Goal: Transaction & Acquisition: Purchase product/service

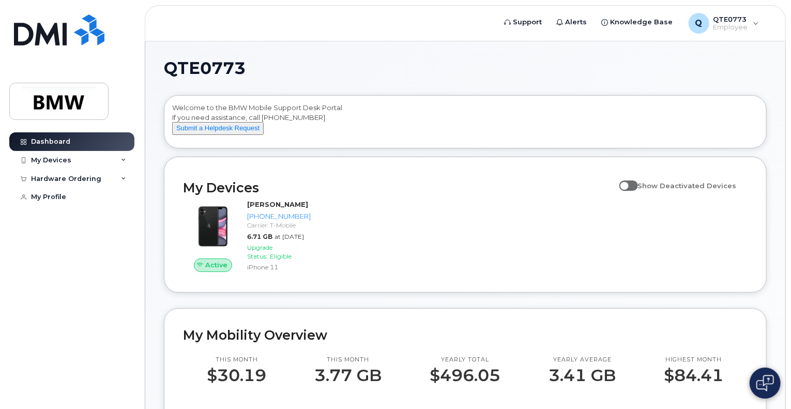
scroll to position [52, 0]
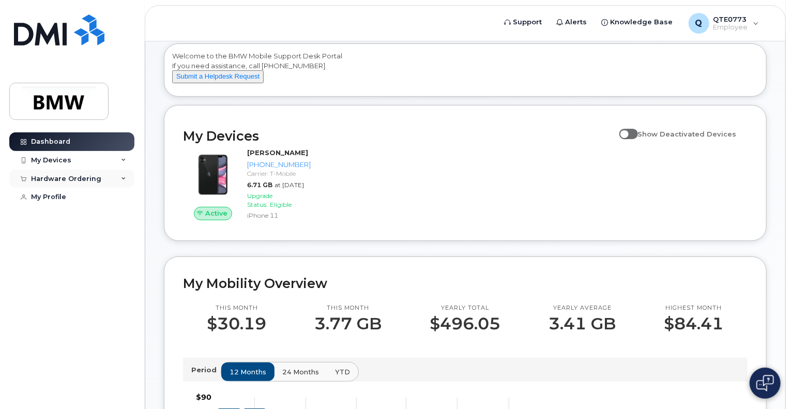
click at [86, 178] on div "Hardware Ordering" at bounding box center [66, 179] width 70 height 8
click at [85, 193] on link "New Order" at bounding box center [80, 198] width 107 height 20
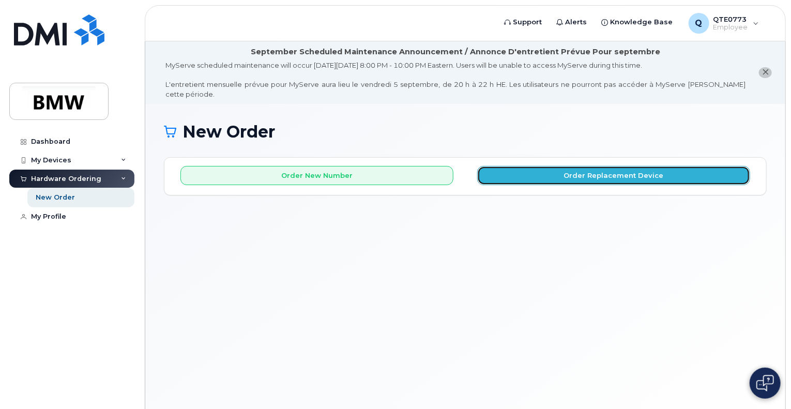
click at [521, 166] on button "Order Replacement Device" at bounding box center [613, 175] width 273 height 19
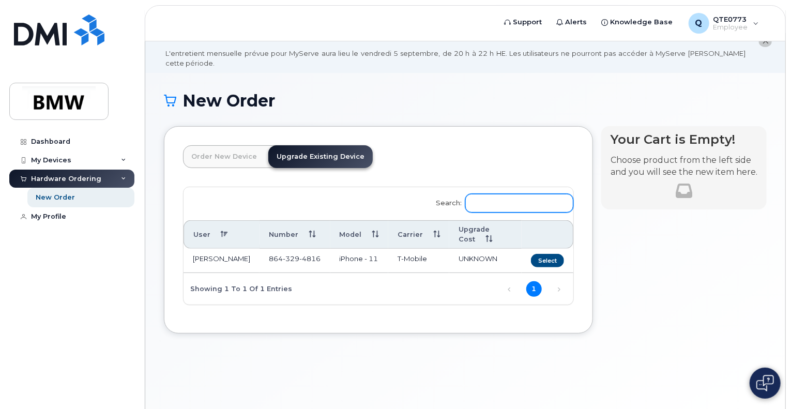
scroll to position [58, 0]
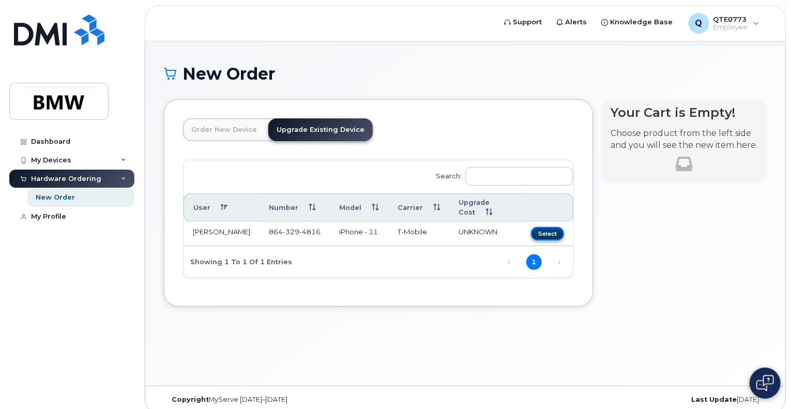
click at [540, 227] on button "Select" at bounding box center [547, 233] width 33 height 13
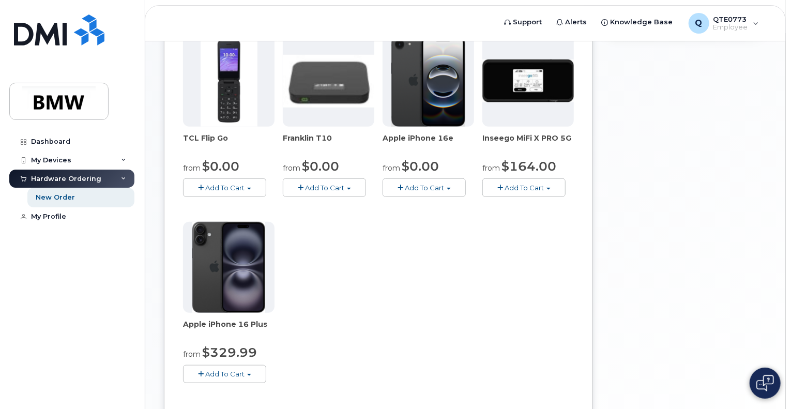
scroll to position [368, 0]
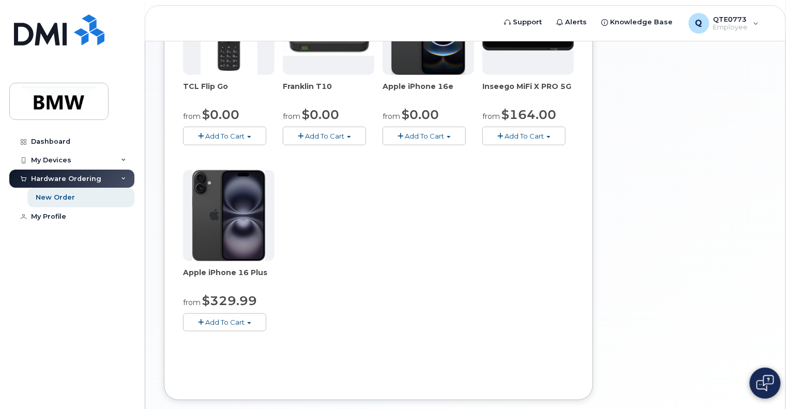
click at [247, 215] on img at bounding box center [228, 215] width 73 height 91
click at [233, 318] on span "Add To Cart" at bounding box center [224, 322] width 39 height 8
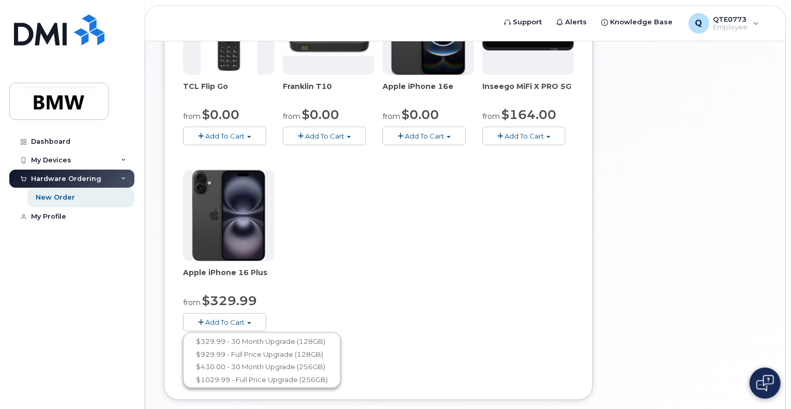
scroll to position [265, 0]
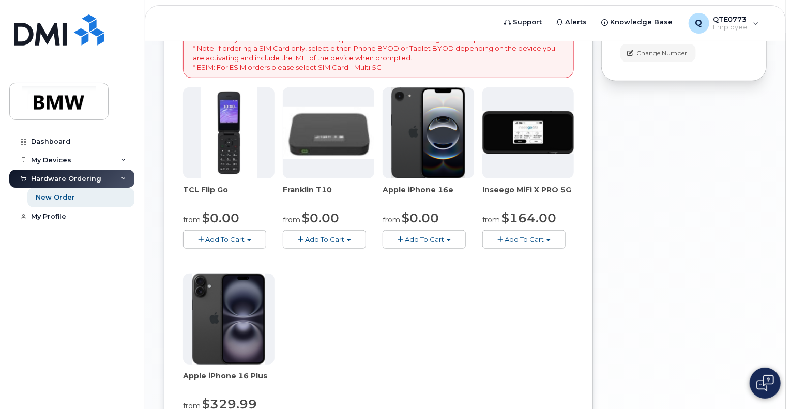
click at [427, 235] on span "Add To Cart" at bounding box center [424, 239] width 39 height 8
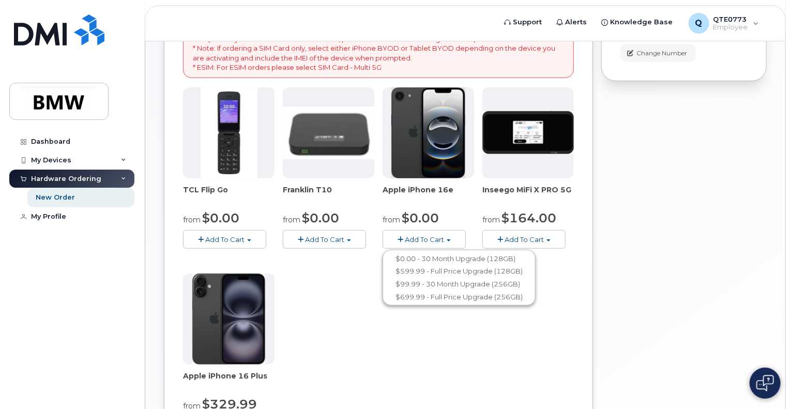
click at [329, 275] on div "TCL Flip Go from $0.00 Add To Cart $0.00 - 30 month Upgrade $96.00 - Full Price…" at bounding box center [378, 269] width 391 height 364
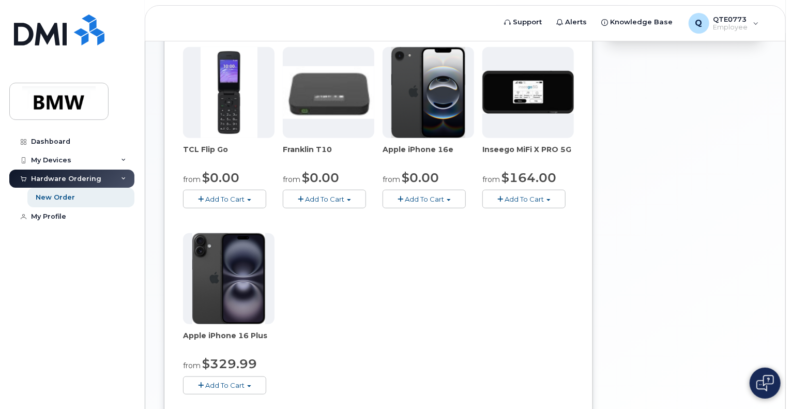
scroll to position [368, 0]
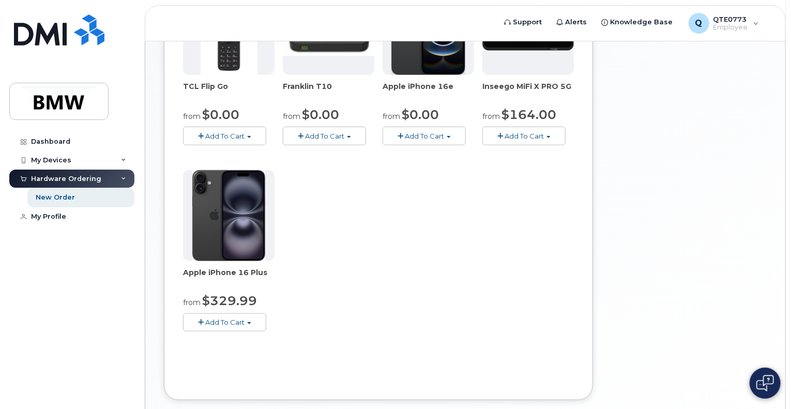
click at [259, 313] on button "Add To Cart" at bounding box center [224, 322] width 83 height 18
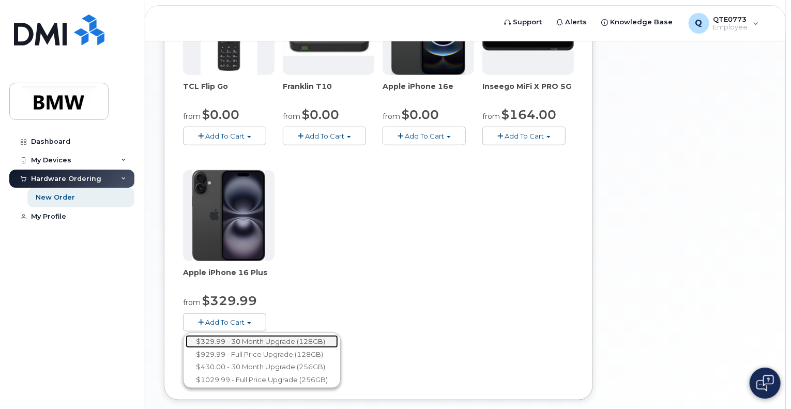
click at [290, 335] on link "$329.99 - 30 Month Upgrade (128GB)" at bounding box center [262, 341] width 153 height 13
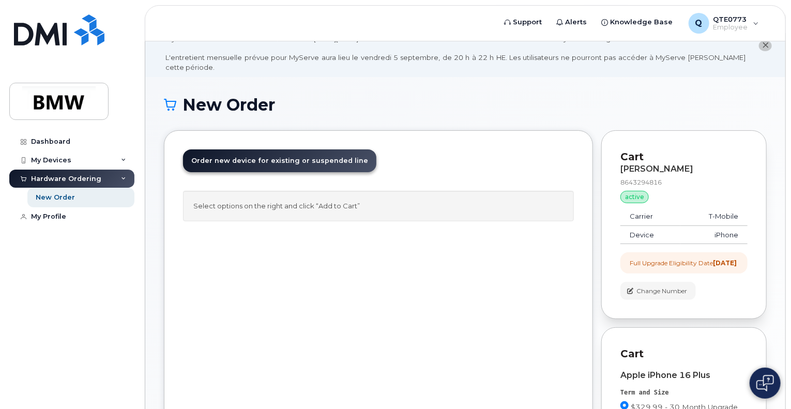
scroll to position [0, 0]
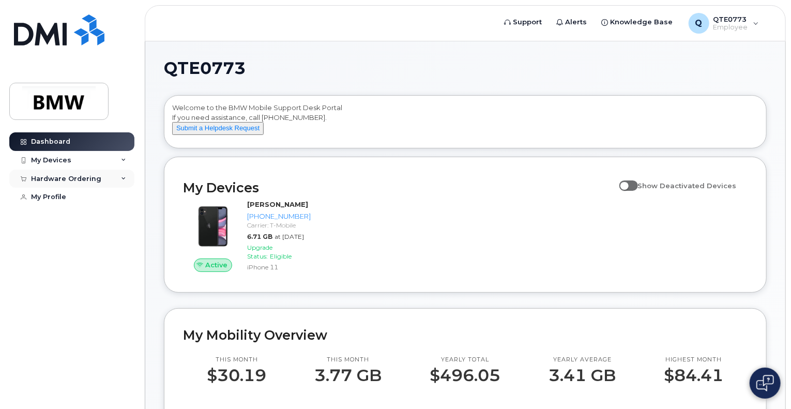
click at [99, 181] on div "Hardware Ordering" at bounding box center [71, 179] width 125 height 19
click at [74, 193] on link "New Order" at bounding box center [80, 198] width 107 height 20
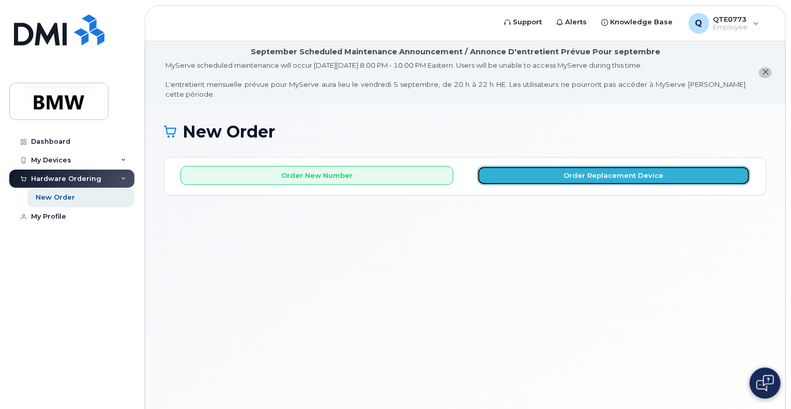
click at [558, 172] on button "Order Replacement Device" at bounding box center [613, 175] width 273 height 19
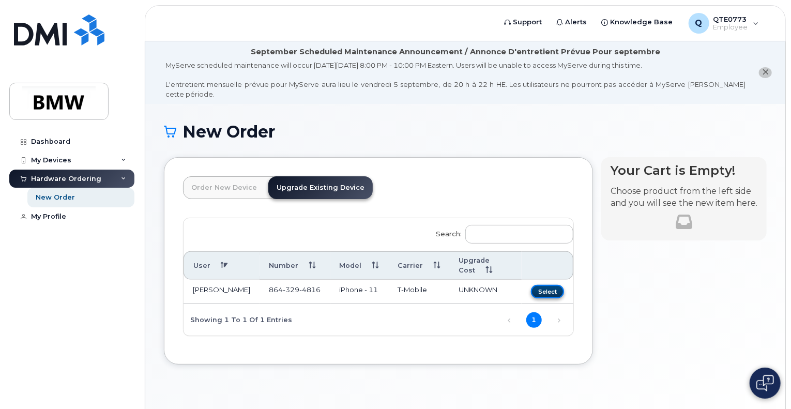
click at [544, 285] on button "Select" at bounding box center [547, 291] width 33 height 13
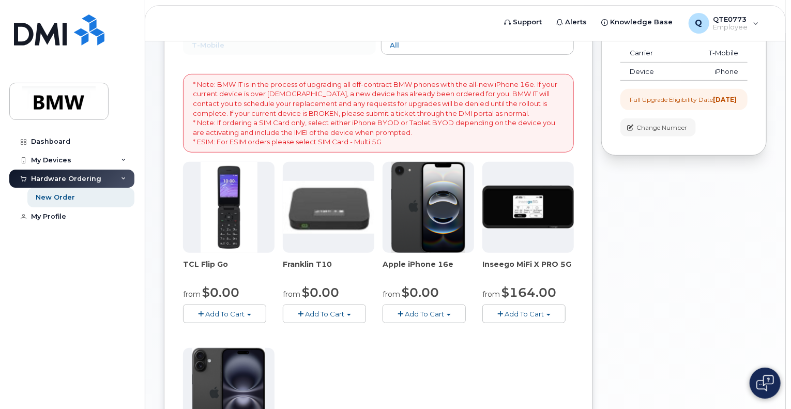
scroll to position [207, 0]
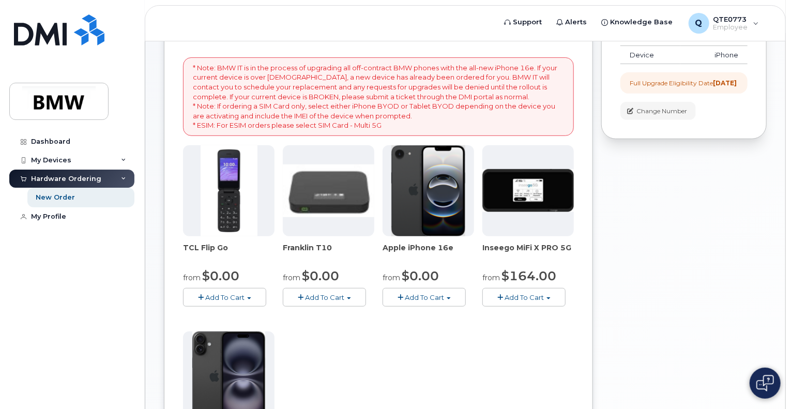
click at [433, 293] on span "Add To Cart" at bounding box center [424, 297] width 39 height 8
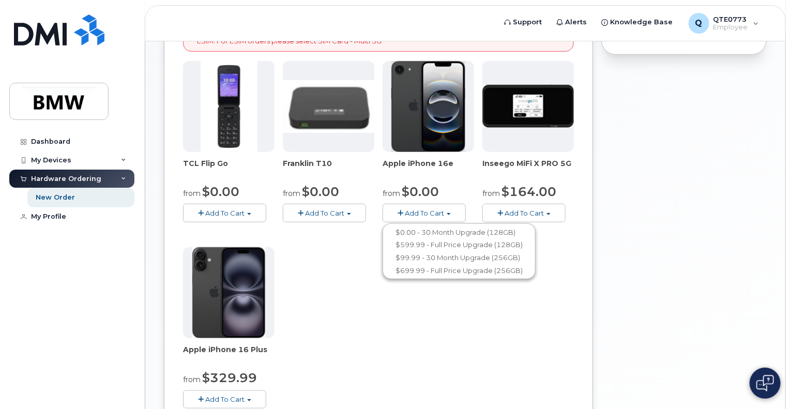
scroll to position [362, 0]
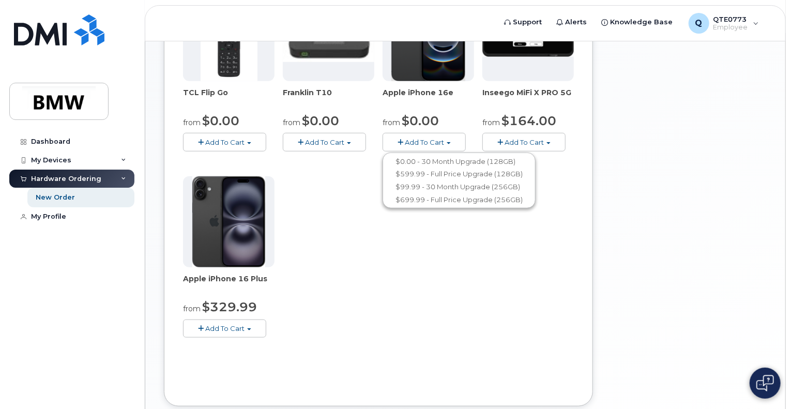
click at [233, 320] on button "Add To Cart" at bounding box center [224, 329] width 83 height 18
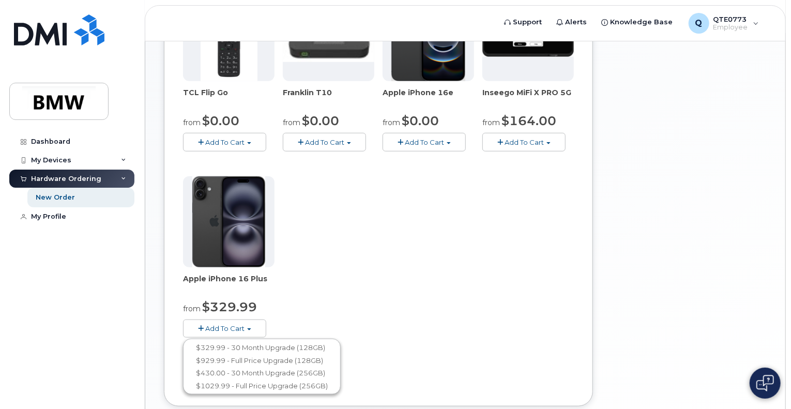
click at [379, 295] on div "TCL Flip Go from $0.00 Add To Cart $0.00 - 30 month Upgrade $96.00 - Full Price…" at bounding box center [378, 172] width 391 height 364
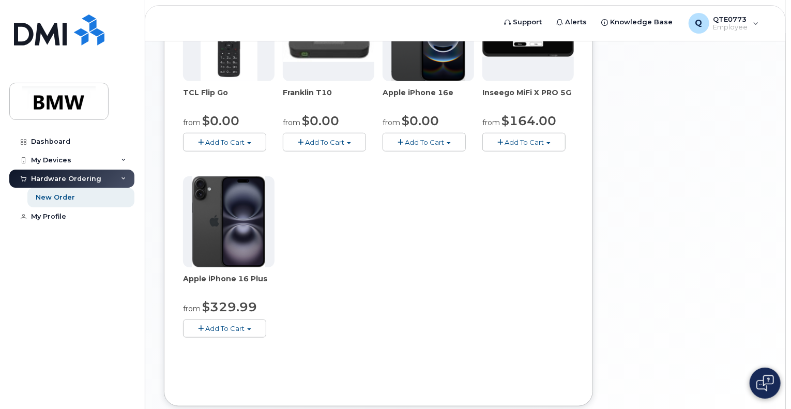
click at [259, 320] on button "Add To Cart" at bounding box center [224, 329] width 83 height 18
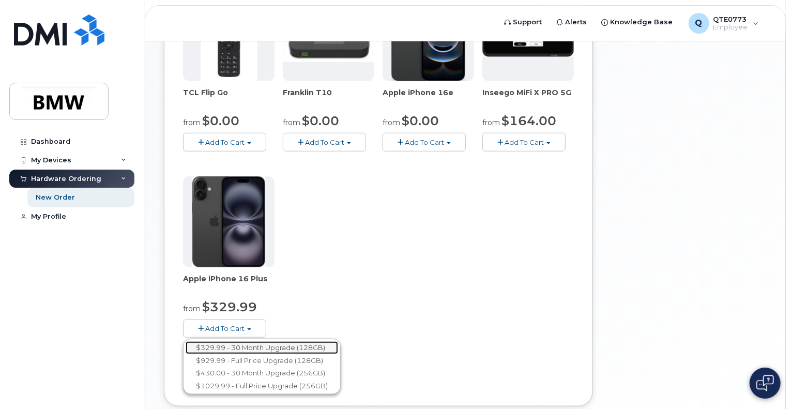
click at [267, 339] on ul "$329.99 - 30 Month Upgrade (128GB) $929.99 - Full Price Upgrade (128GB) $430.00…" at bounding box center [262, 367] width 158 height 56
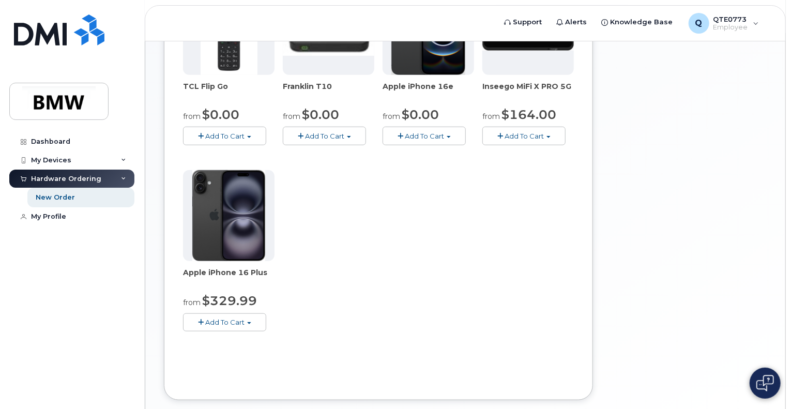
scroll to position [415, 0]
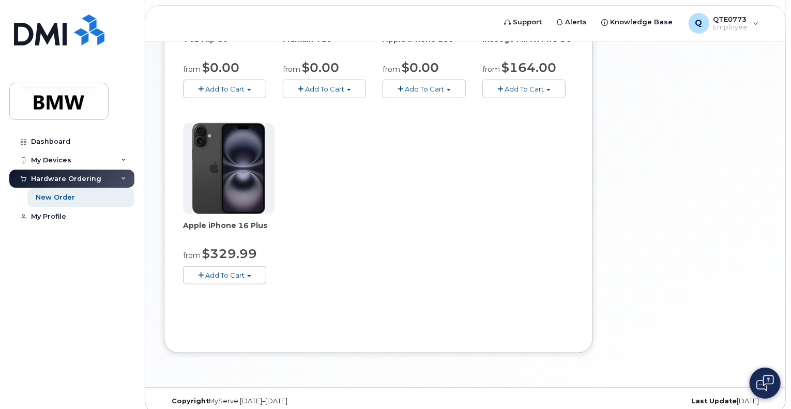
click at [259, 266] on button "Add To Cart" at bounding box center [224, 275] width 83 height 18
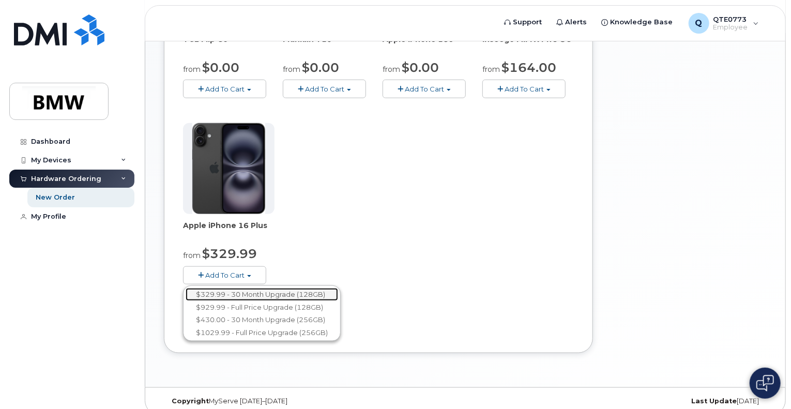
click at [259, 288] on link "$329.99 - 30 Month Upgrade (128GB)" at bounding box center [262, 294] width 153 height 13
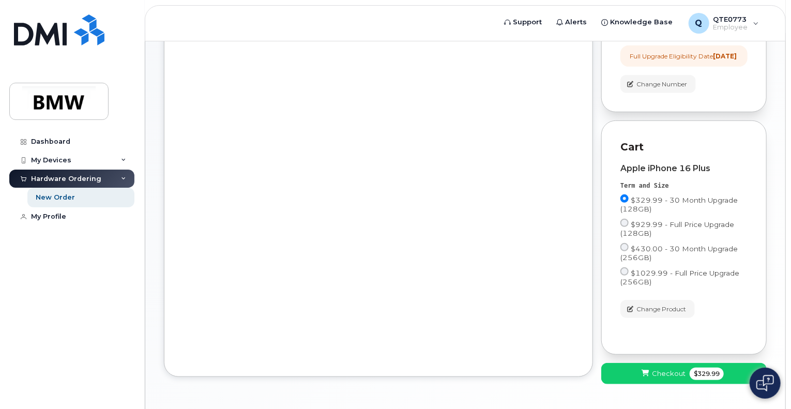
scroll to position [267, 0]
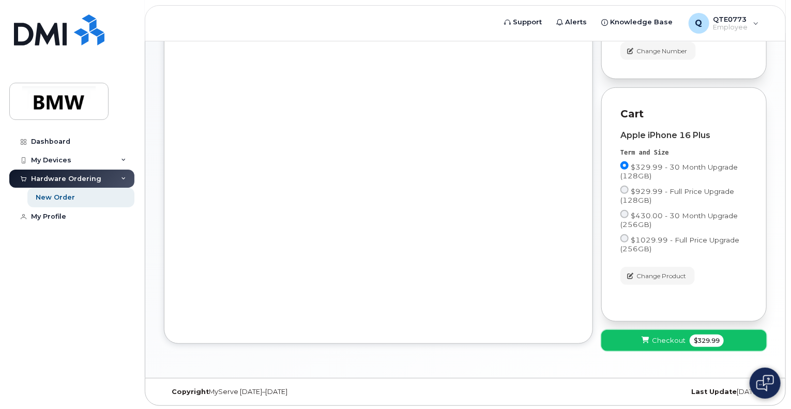
click at [652, 339] on button "Checkout $329.99" at bounding box center [684, 340] width 166 height 21
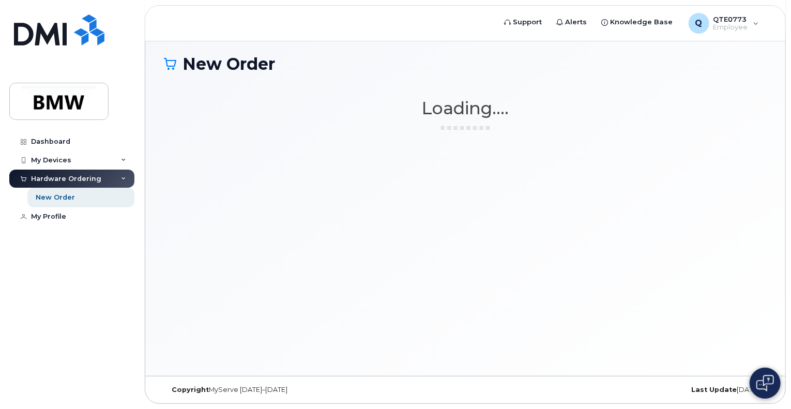
scroll to position [58, 0]
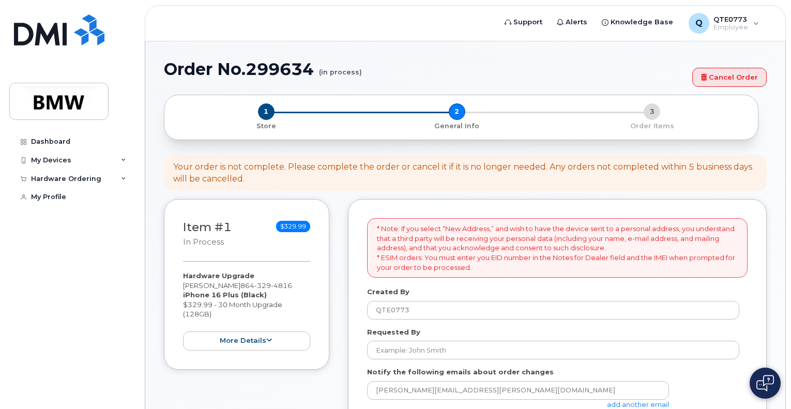
select select
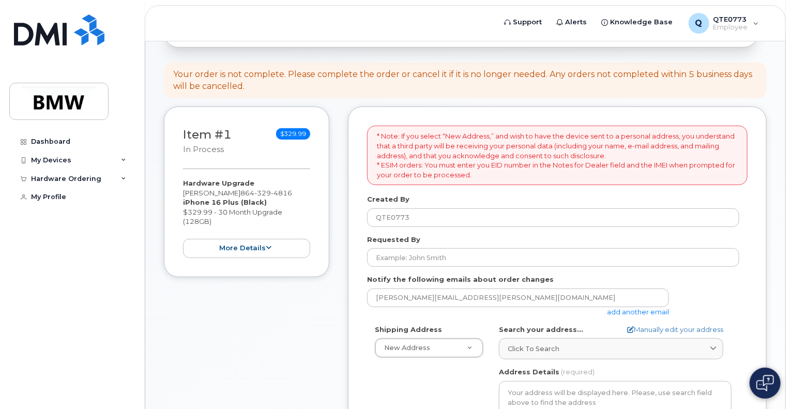
scroll to position [259, 0]
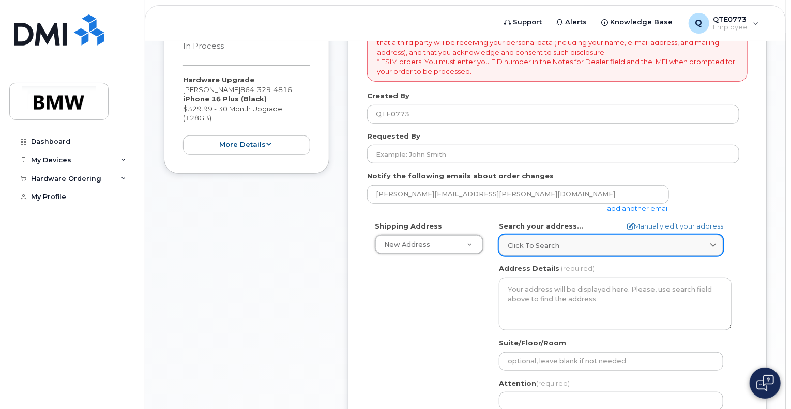
click at [554, 240] on span "Click to search" at bounding box center [534, 245] width 52 height 10
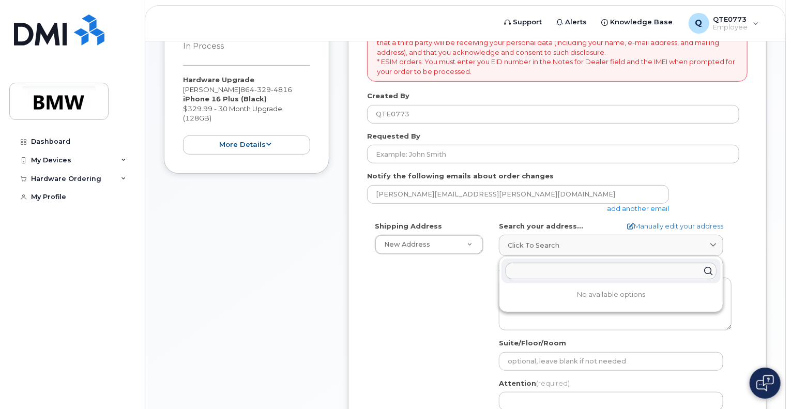
click at [457, 274] on div "Shipping Address New Address New Address BMW MC Plant BMW North America Financi…" at bounding box center [553, 339] width 372 height 237
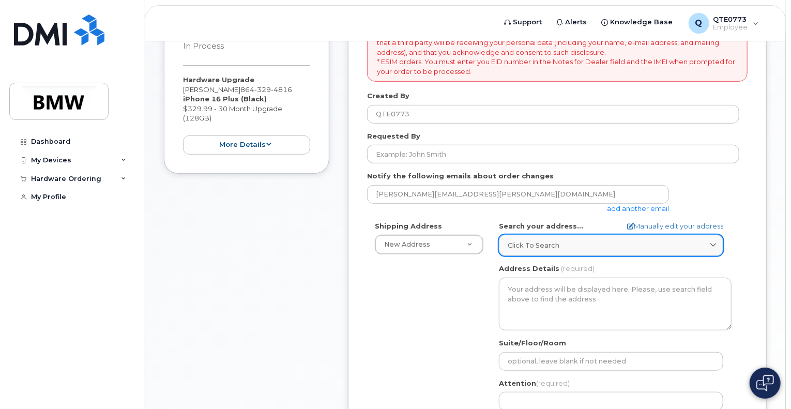
click at [550, 240] on span "Click to search" at bounding box center [534, 245] width 52 height 10
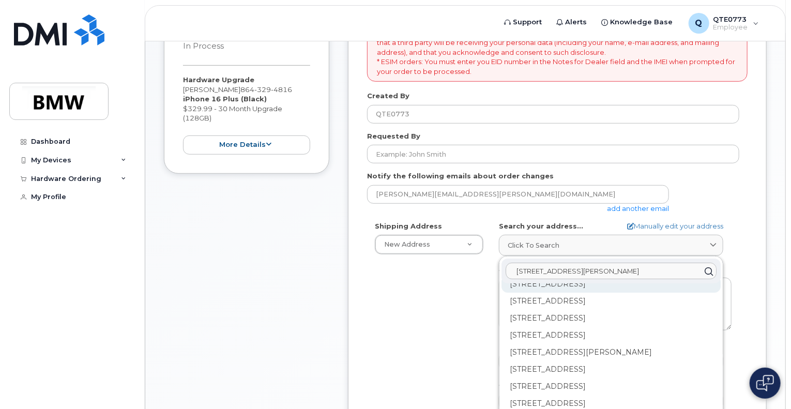
scroll to position [207, 0]
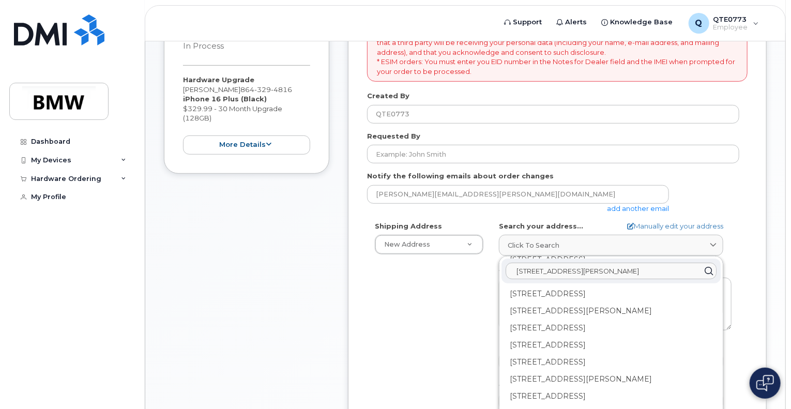
drag, startPoint x: 623, startPoint y: 265, endPoint x: 571, endPoint y: 264, distance: 51.7
click at [571, 264] on input "117 graystone dr moore sc" at bounding box center [611, 271] width 211 height 17
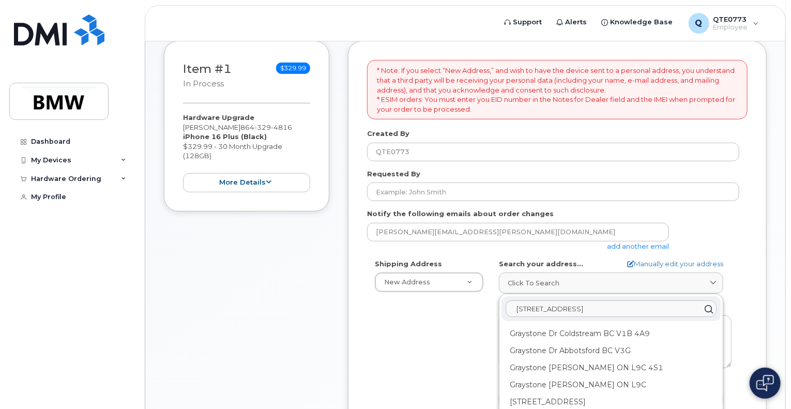
scroll to position [155, 0]
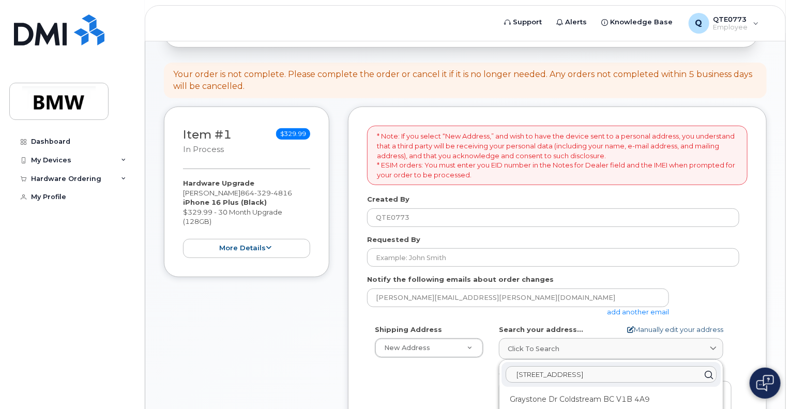
type input "117 graystone drive"
click at [683, 325] on link "Manually edit your address" at bounding box center [675, 330] width 96 height 10
select select
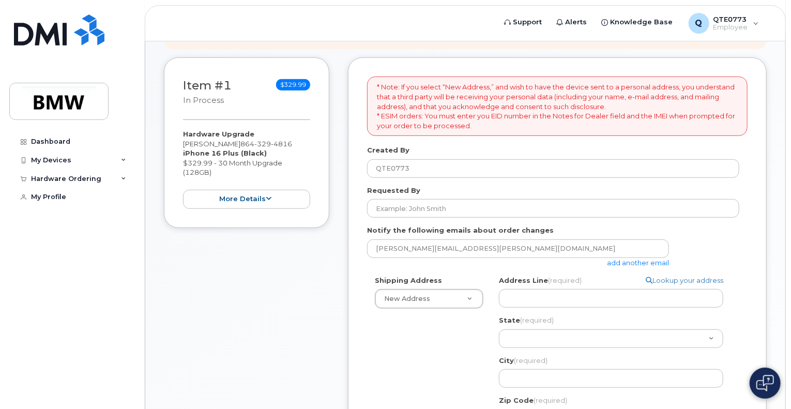
scroll to position [207, 0]
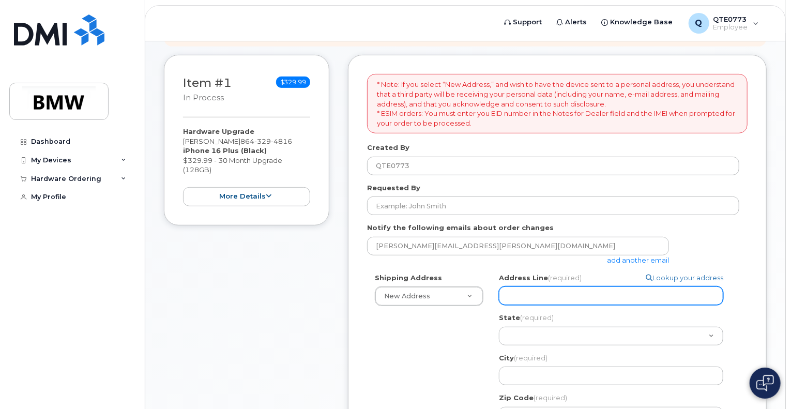
click at [612, 287] on input "Address Line (required)" at bounding box center [611, 296] width 224 height 19
select select
type input "1"
select select
type input "11"
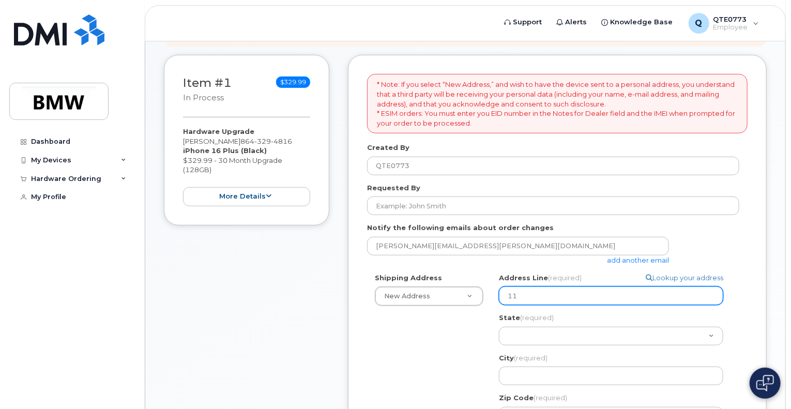
select select
type input "117"
select select
type input "117 g"
select select
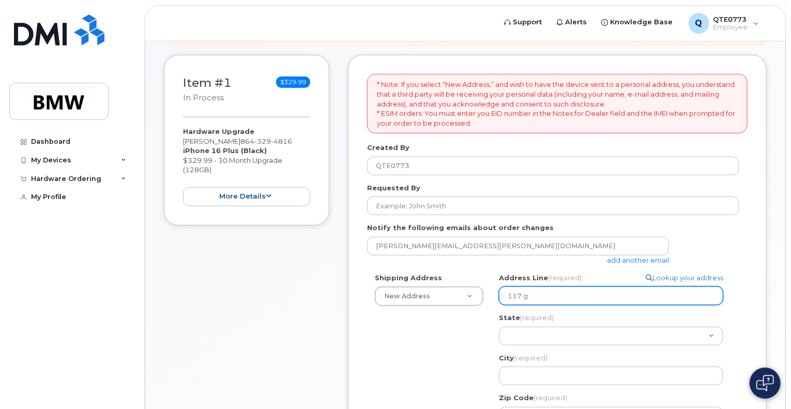
type input "117 gr"
select select
type input "117 gra"
select select
type input "117 gray"
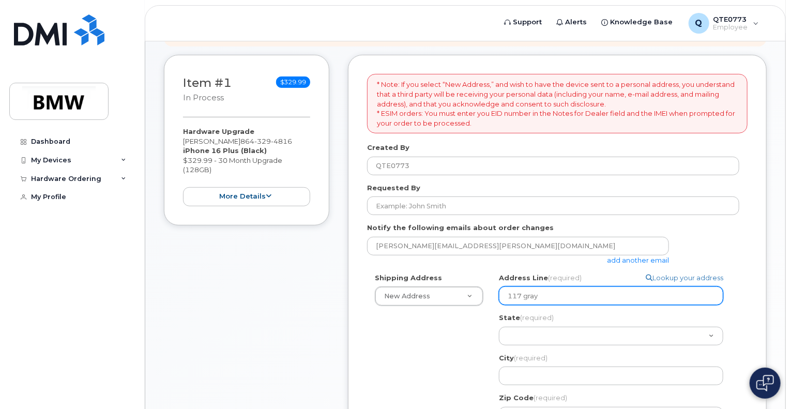
select select
type input "117 grays"
select select
type input "117 grayst"
select select
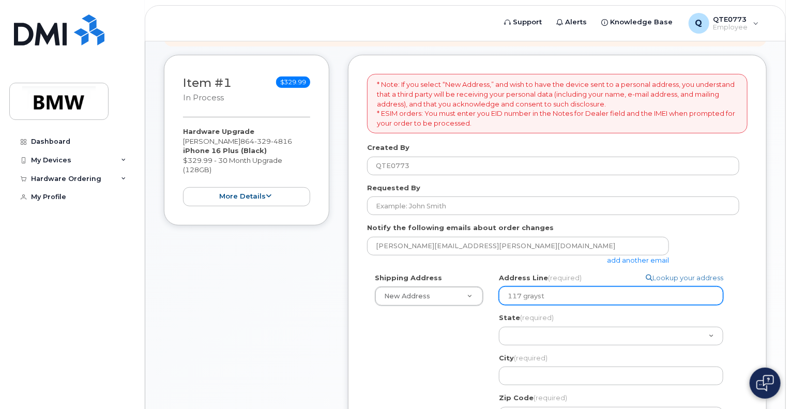
type input "117 graysto"
select select
type input "117 grayston"
select select
type input "117 graystone"
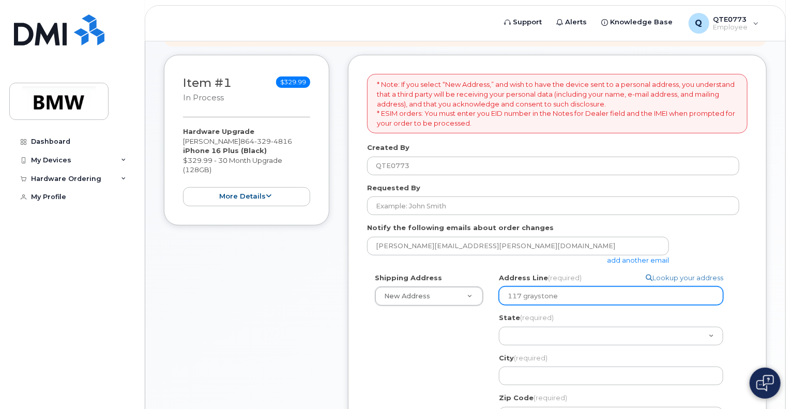
select select
type input "117 graystone d"
select select
type input "117 graystone dr"
select select
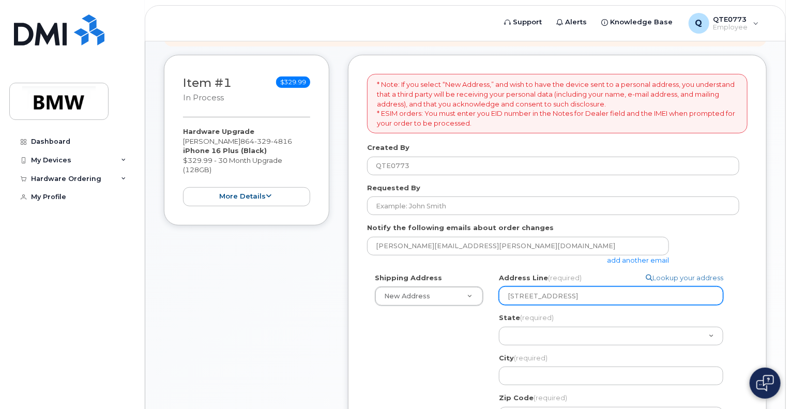
type input "117 graystone dri"
select select
type input "117 graystone driv"
select select
type input "117 graystone drive"
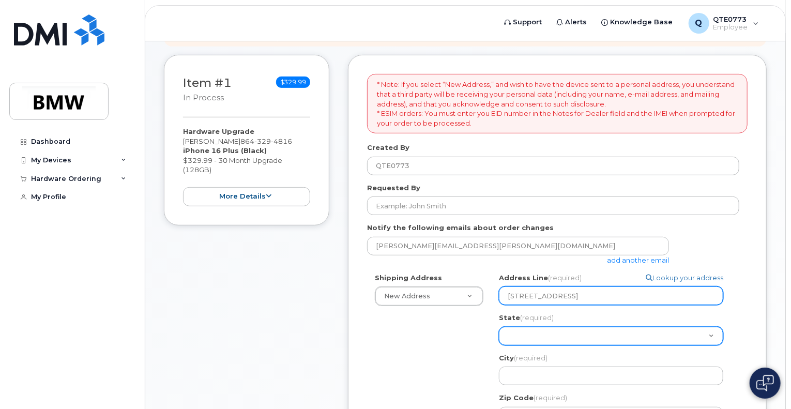
select select "SC"
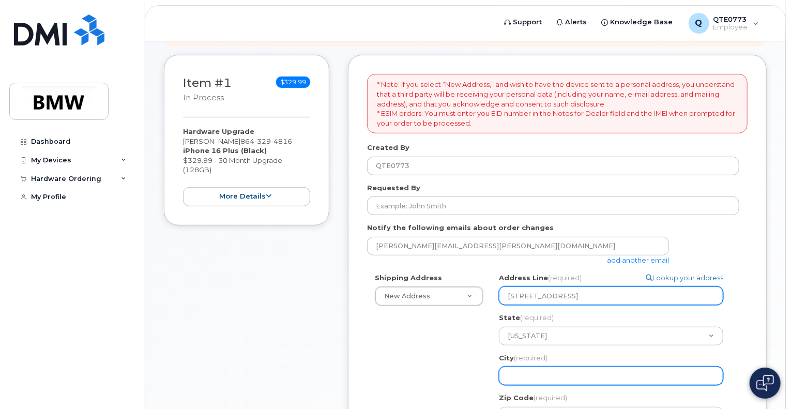
select select
type input "m"
select select
type input "mo"
select select
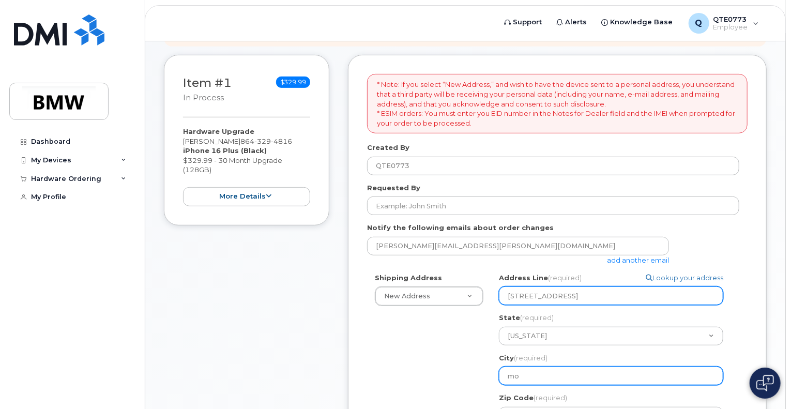
type input "moo"
select select
type input "moor"
select select
type input "moore"
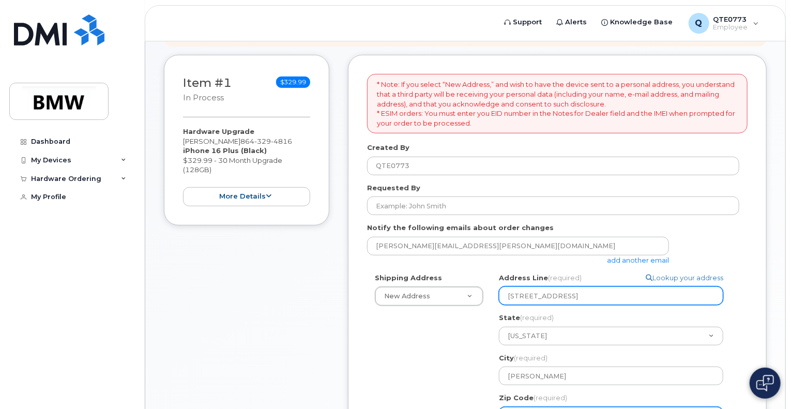
scroll to position [213, 0]
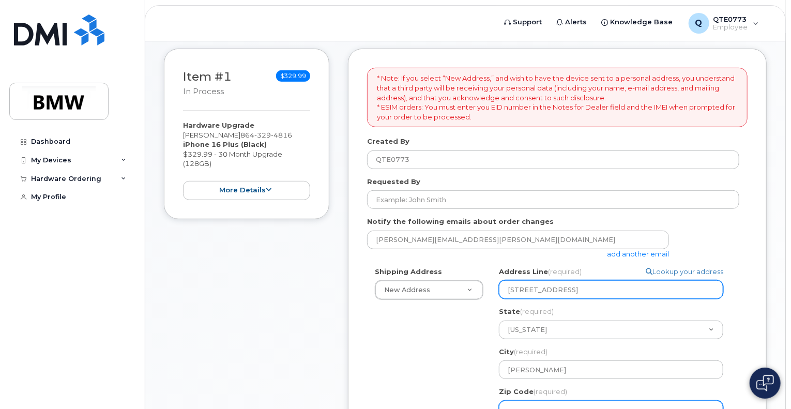
select select
type input "2"
select select
type input "29"
select select
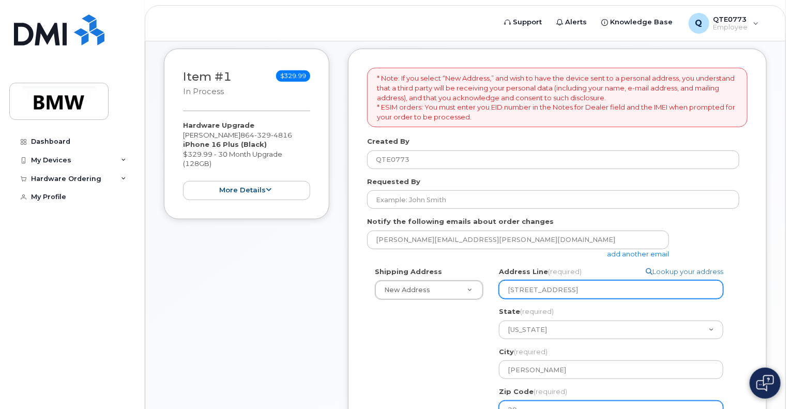
type input "293"
select select
type input "2936"
select select
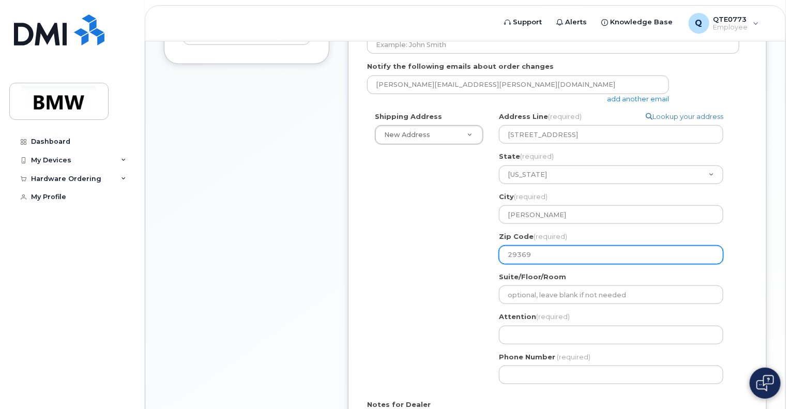
scroll to position [420, 0]
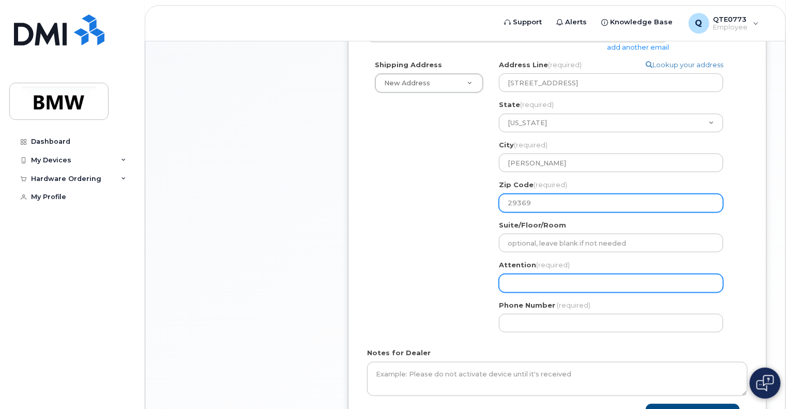
type input "29369"
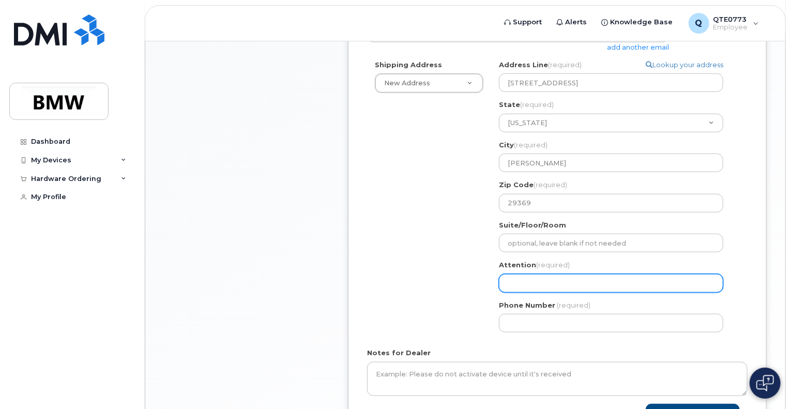
click at [598, 275] on input "Attention (required)" at bounding box center [611, 283] width 224 height 19
select select
type input "M"
select select
type input "Ma"
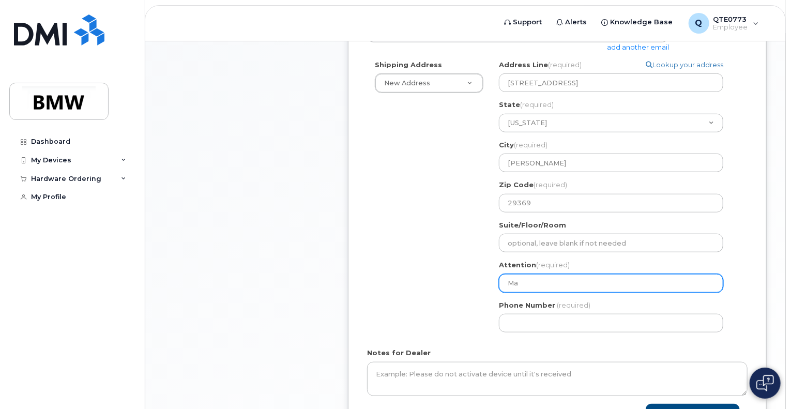
select select
type input "Mat"
select select
type input "Matt"
select select
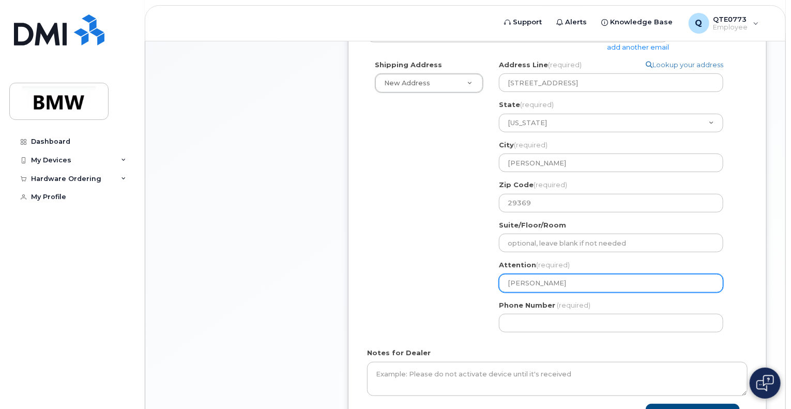
type input "Matth"
select select
type input "Matthe"
select select
type input "Matthew"
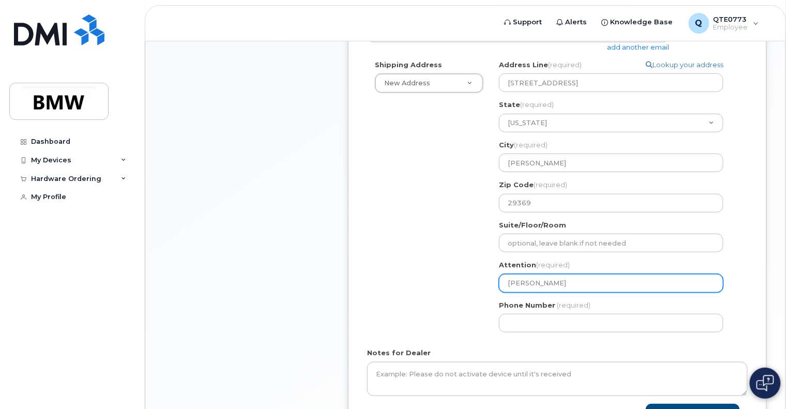
select select
type input "Matthew Ja"
select select
type input "Matthew Jar"
select select
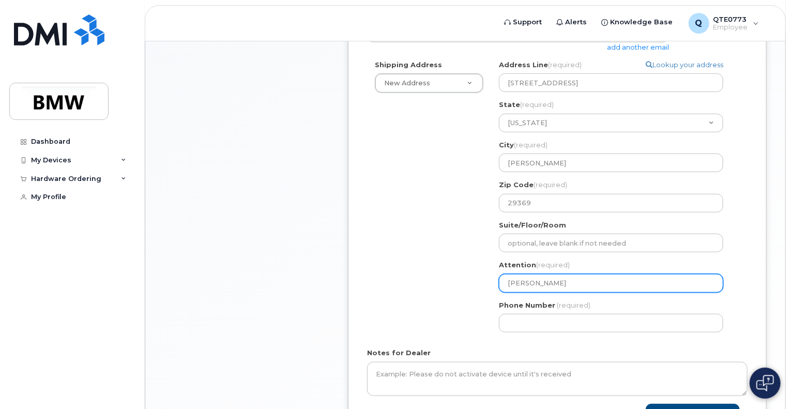
type input "Matthew Jarr"
select select
type input "Matthew Jarre"
select select
type input "Matthew Jarret"
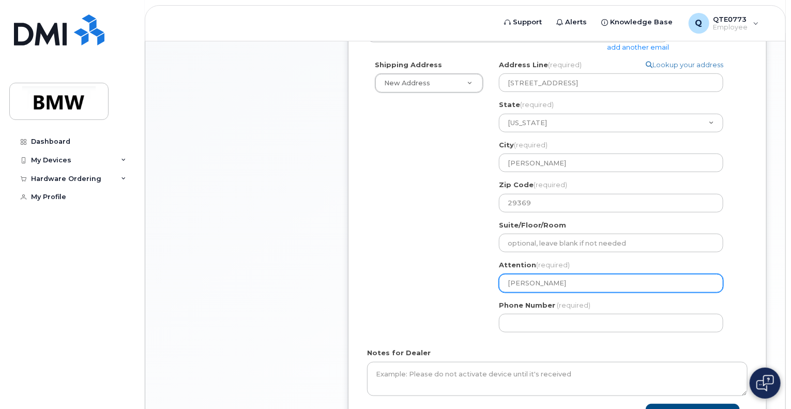
select select
type input "[PERSON_NAME]"
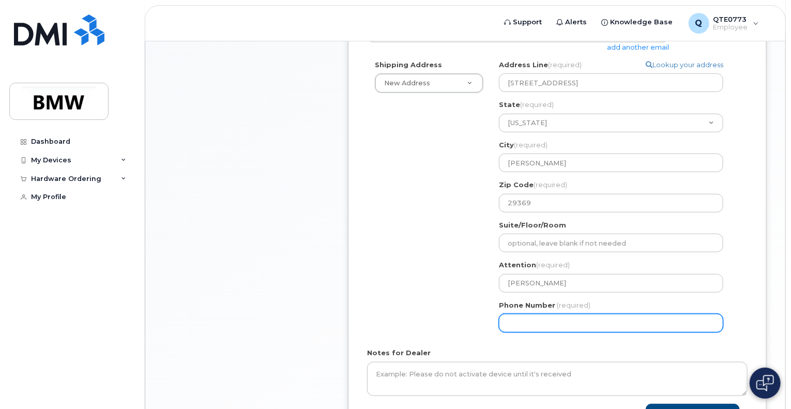
click at [632, 304] on div "Phone Number (required)" at bounding box center [615, 316] width 233 height 33
click at [627, 314] on input "Phone Number" at bounding box center [611, 323] width 224 height 19
type input "864329481"
select select
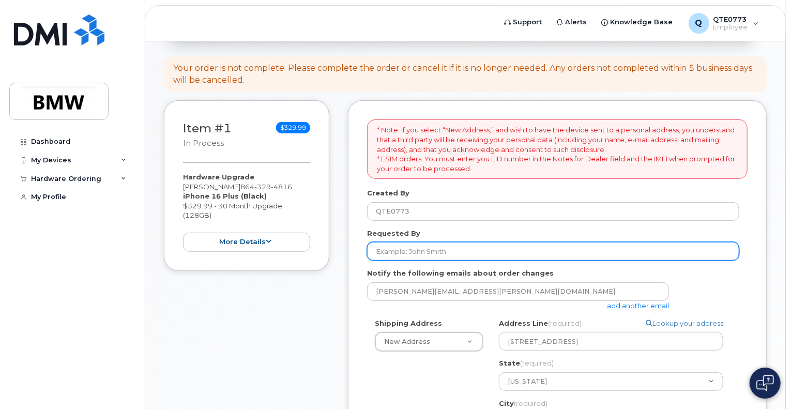
type input "8643294816"
click at [492, 242] on input "Requested By" at bounding box center [553, 251] width 372 height 19
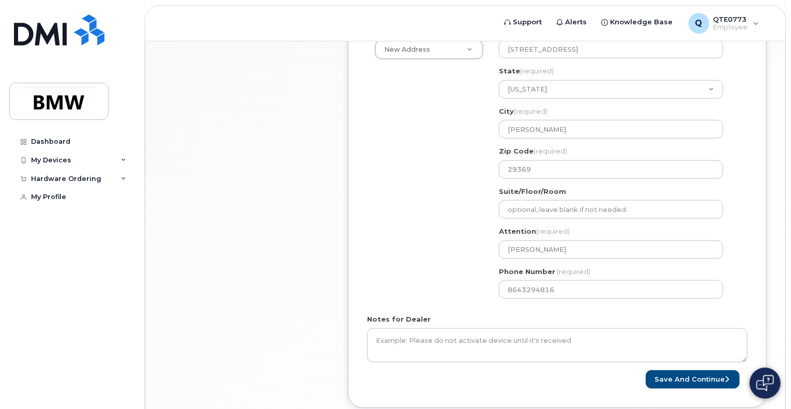
scroll to position [509, 0]
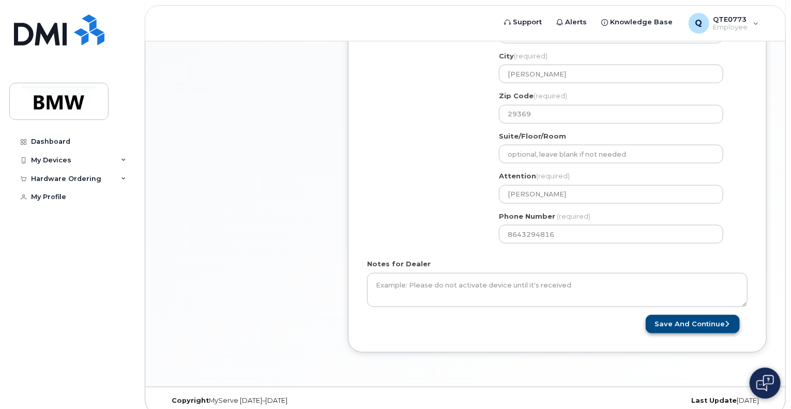
type input "Matt Jarrett"
click at [683, 315] on button "Save and Continue" at bounding box center [693, 324] width 94 height 19
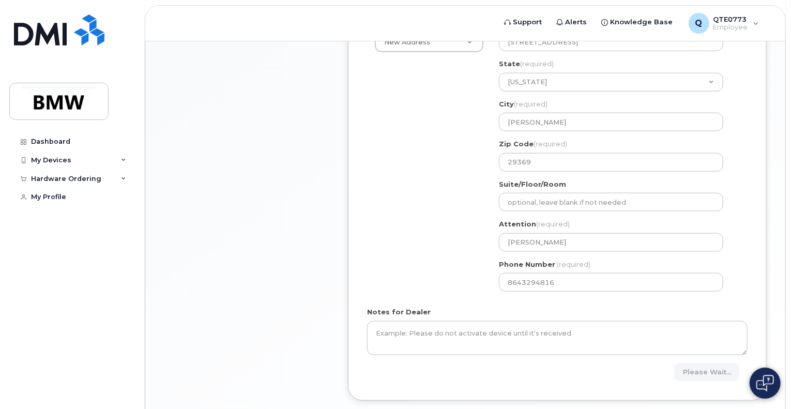
scroll to position [405, 0]
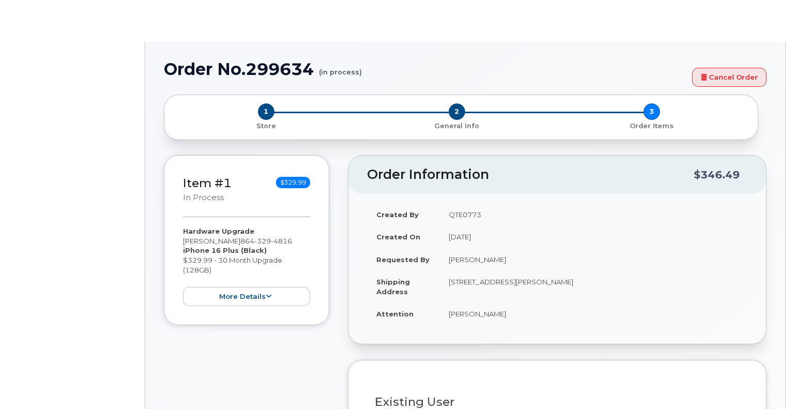
select select "1905493"
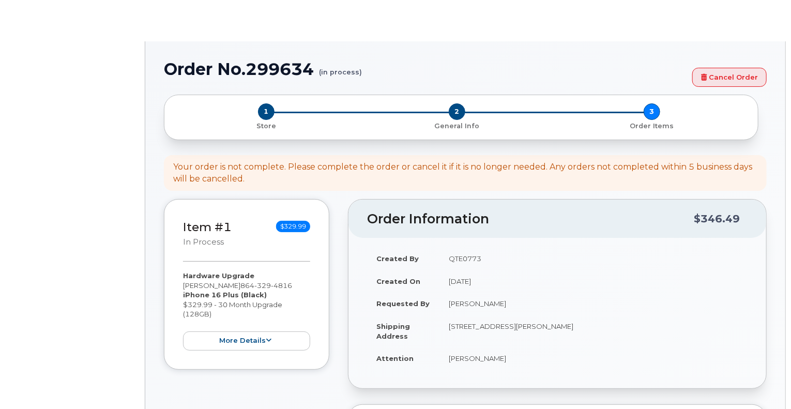
type input "1904156"
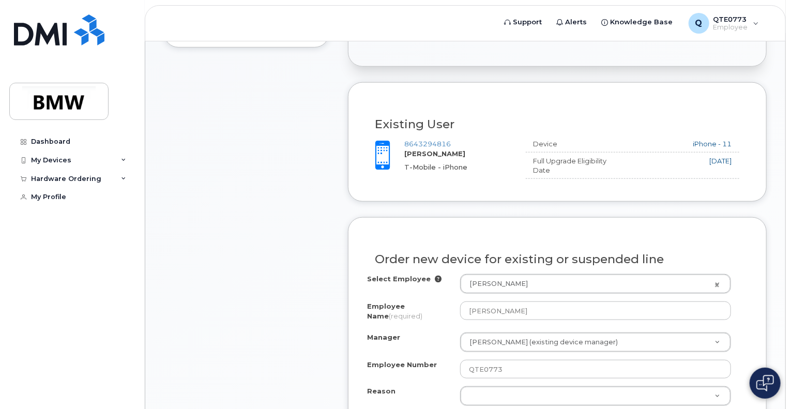
scroll to position [540, 0]
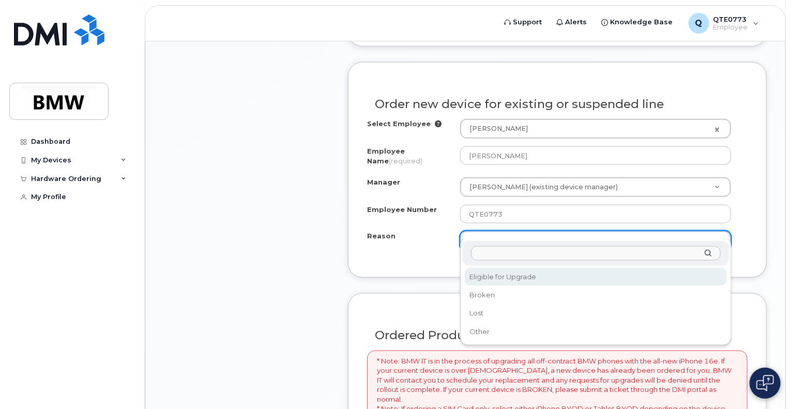
select select "eligible_for_upgrade"
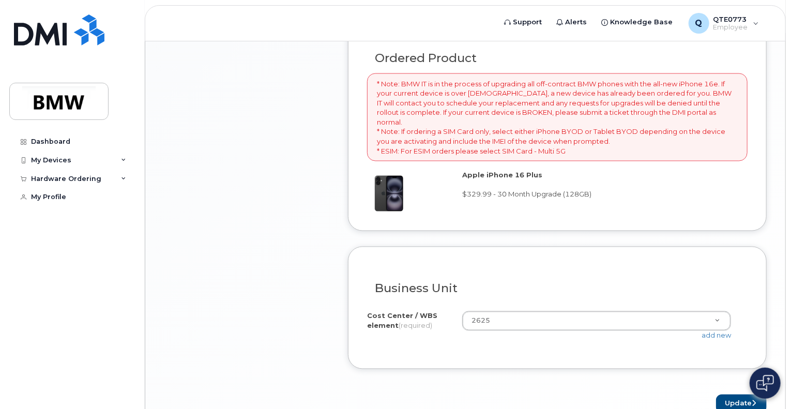
scroll to position [850, 0]
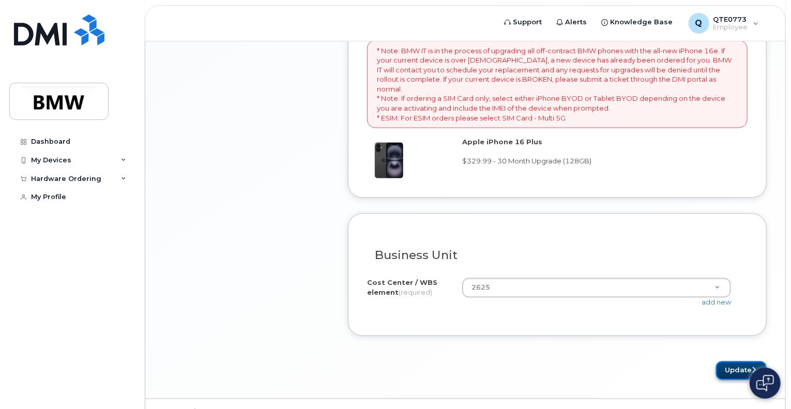
click at [724, 362] on button "Update" at bounding box center [741, 371] width 51 height 19
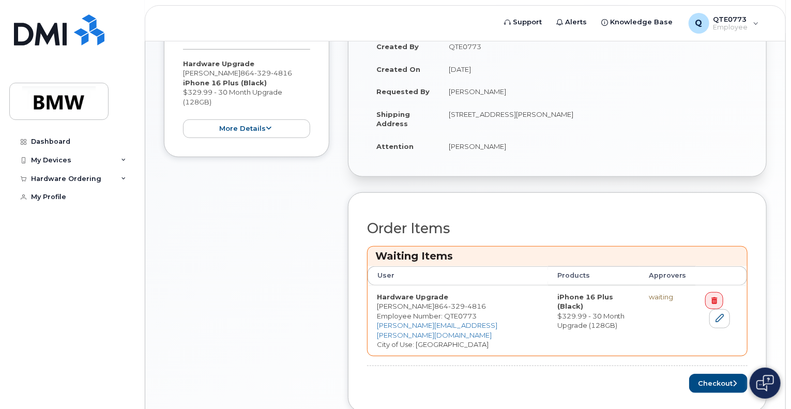
scroll to position [377, 0]
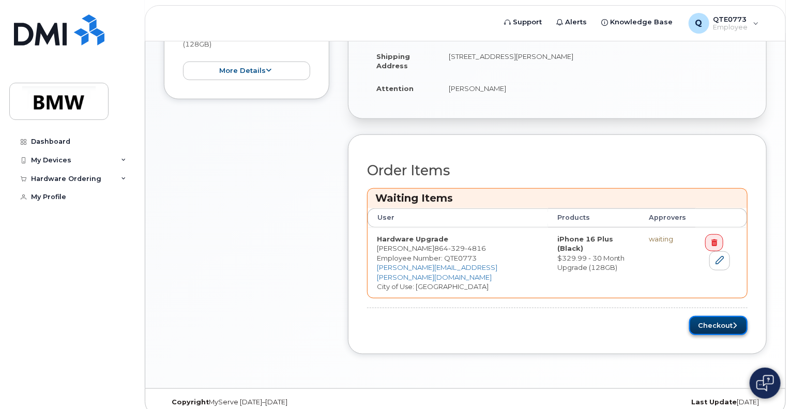
click at [711, 317] on button "Checkout" at bounding box center [718, 325] width 58 height 19
